Goal: Go to known website: Go to known website

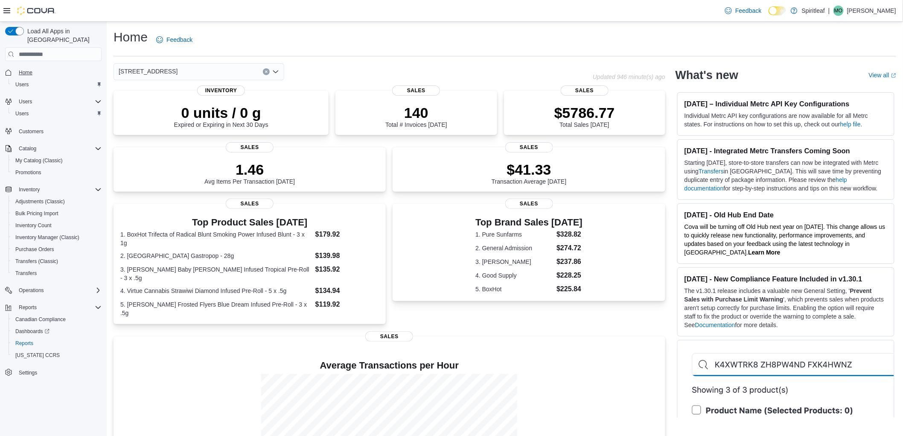
click at [23, 69] on span "Home" at bounding box center [26, 72] width 14 height 7
click at [26, 69] on span "Home" at bounding box center [26, 72] width 14 height 7
